Goal: Navigation & Orientation: Find specific page/section

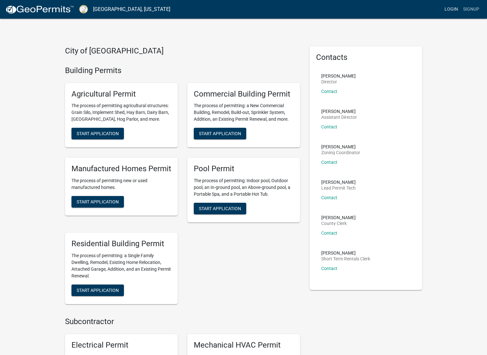
click at [453, 12] on link "Login" at bounding box center [451, 9] width 19 height 12
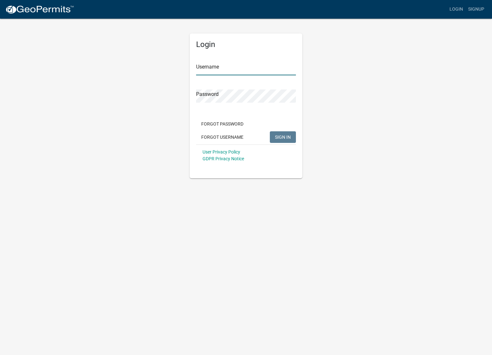
type input "BHHOconee"
click at [291, 135] on button "SIGN IN" at bounding box center [283, 137] width 26 height 12
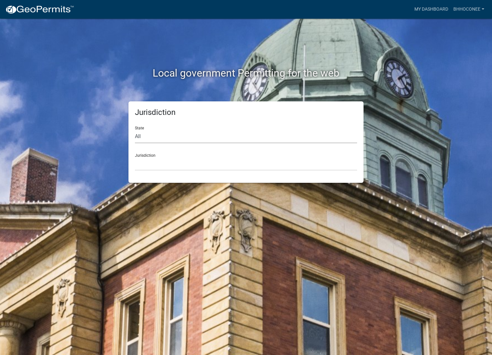
click at [139, 140] on select "All [US_STATE] [US_STATE] [US_STATE] [US_STATE] [US_STATE] [US_STATE] [US_STATE…" at bounding box center [246, 136] width 222 height 13
select select "[US_STATE]"
click at [135, 130] on select "All [US_STATE] [US_STATE] [US_STATE] [US_STATE] [US_STATE] [US_STATE] [US_STATE…" at bounding box center [246, 136] width 222 height 13
click at [152, 163] on select "[GEOGRAPHIC_DATA], [US_STATE][PERSON_NAME][GEOGRAPHIC_DATA], [US_STATE][PERSON_…" at bounding box center [246, 163] width 222 height 13
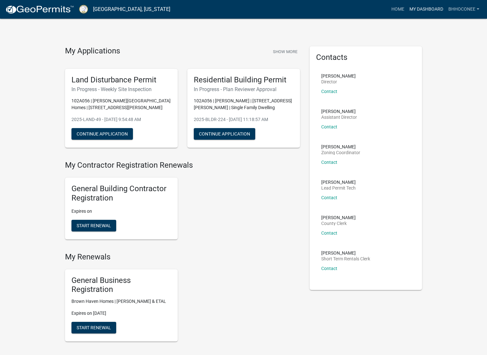
click at [422, 9] on link "My Dashboard" at bounding box center [426, 9] width 39 height 12
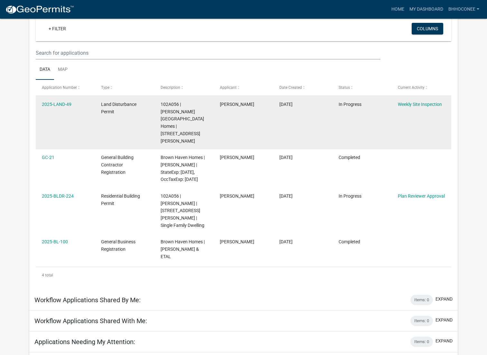
scroll to position [52, 0]
